Goal: Information Seeking & Learning: Check status

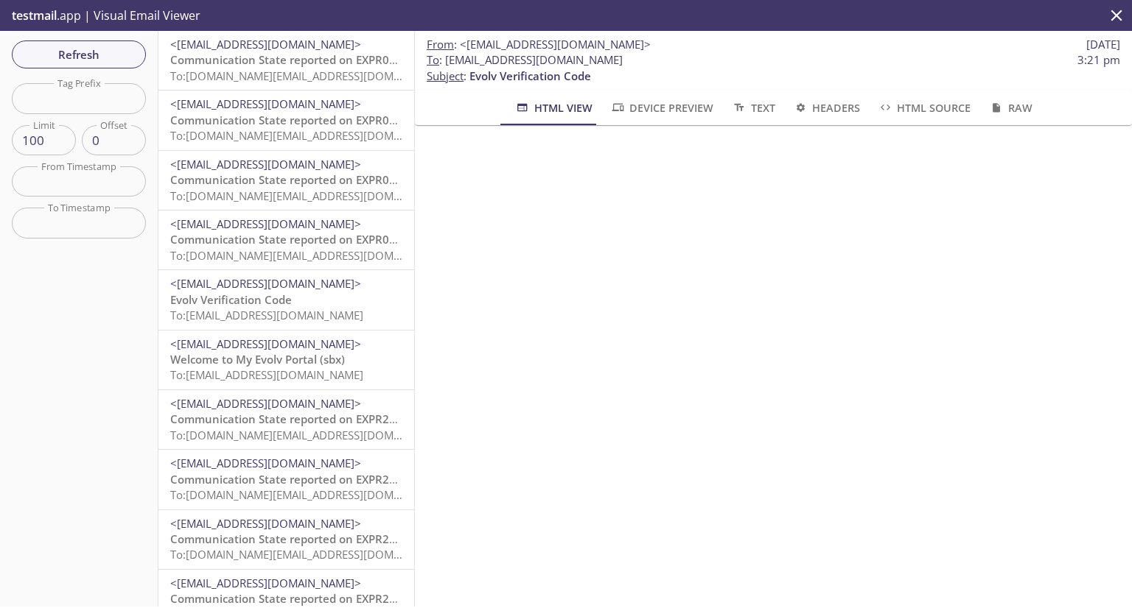
click at [250, 66] on span "Communication State reported on EXPR01189, HQ, Evolv Technology at 10-07-2025 0…" at bounding box center [402, 59] width 465 height 15
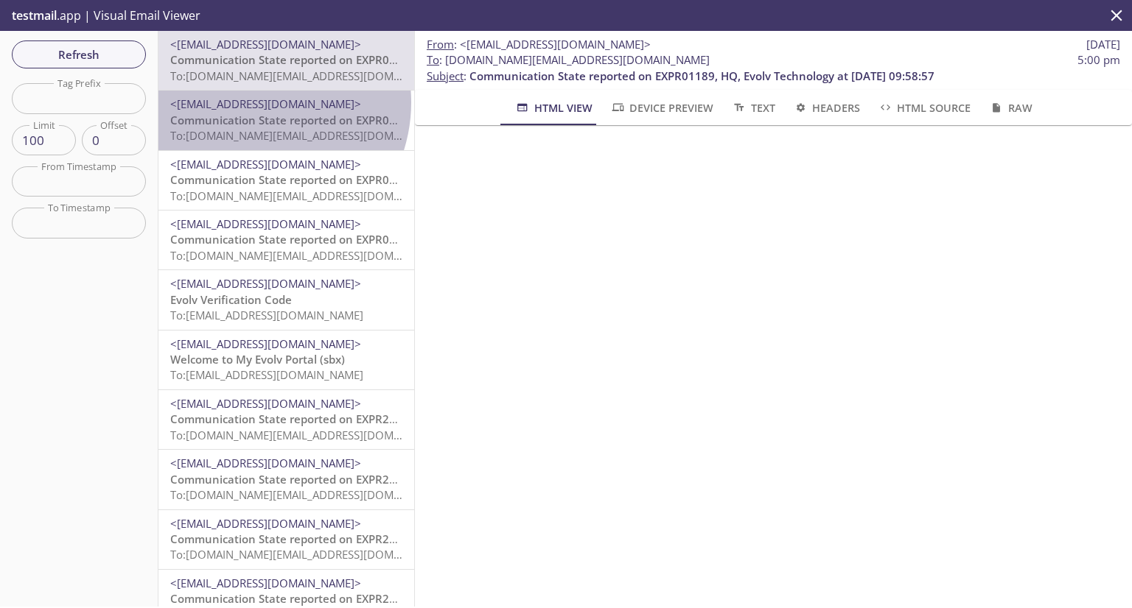
click at [250, 102] on span "<[EMAIL_ADDRESS][DOMAIN_NAME]>" at bounding box center [265, 104] width 191 height 15
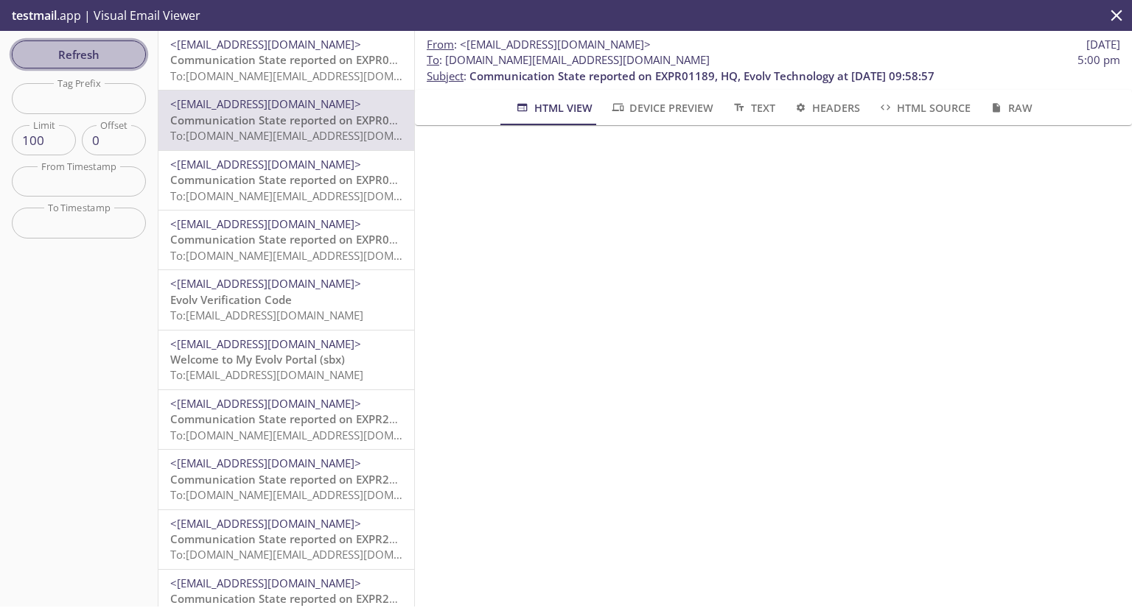
click at [83, 50] on span "Refresh" at bounding box center [79, 54] width 110 height 19
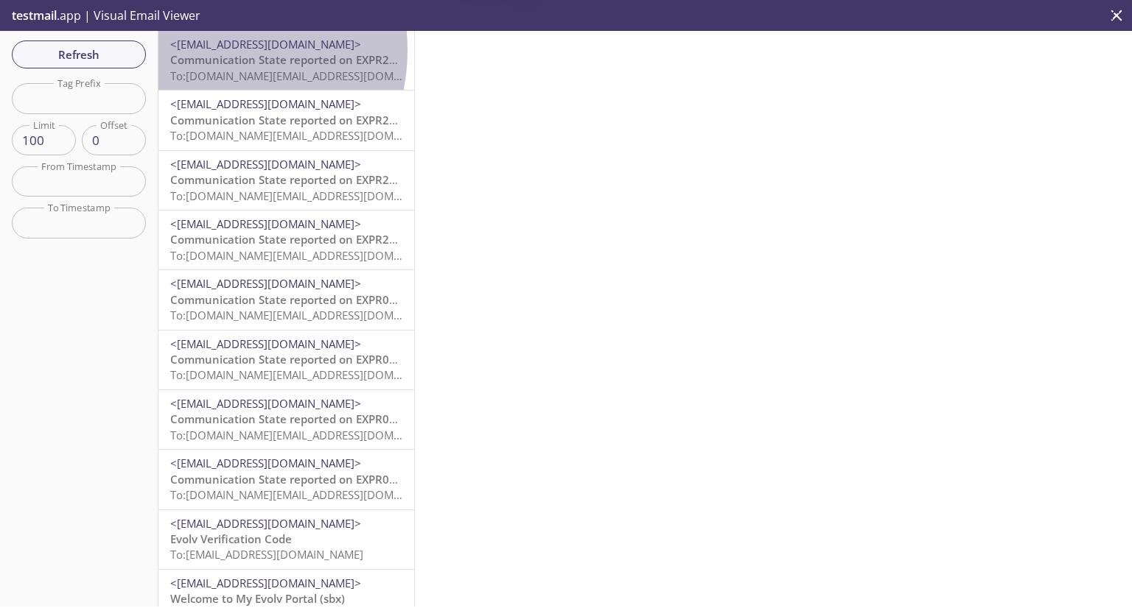
click at [200, 50] on span "<[EMAIL_ADDRESS][DOMAIN_NAME]>" at bounding box center [265, 44] width 191 height 15
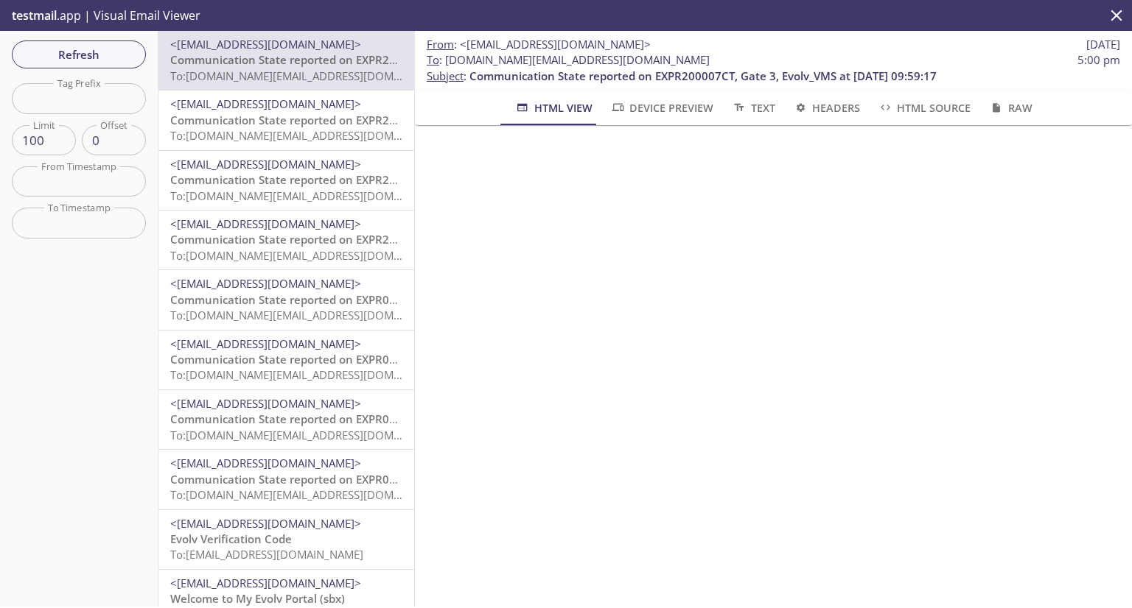
click at [265, 130] on span "To: evolvportal.auto_customer_basic_totp_user@inbox.testmail.app" at bounding box center [310, 135] width 280 height 15
